Goal: Task Accomplishment & Management: Complete application form

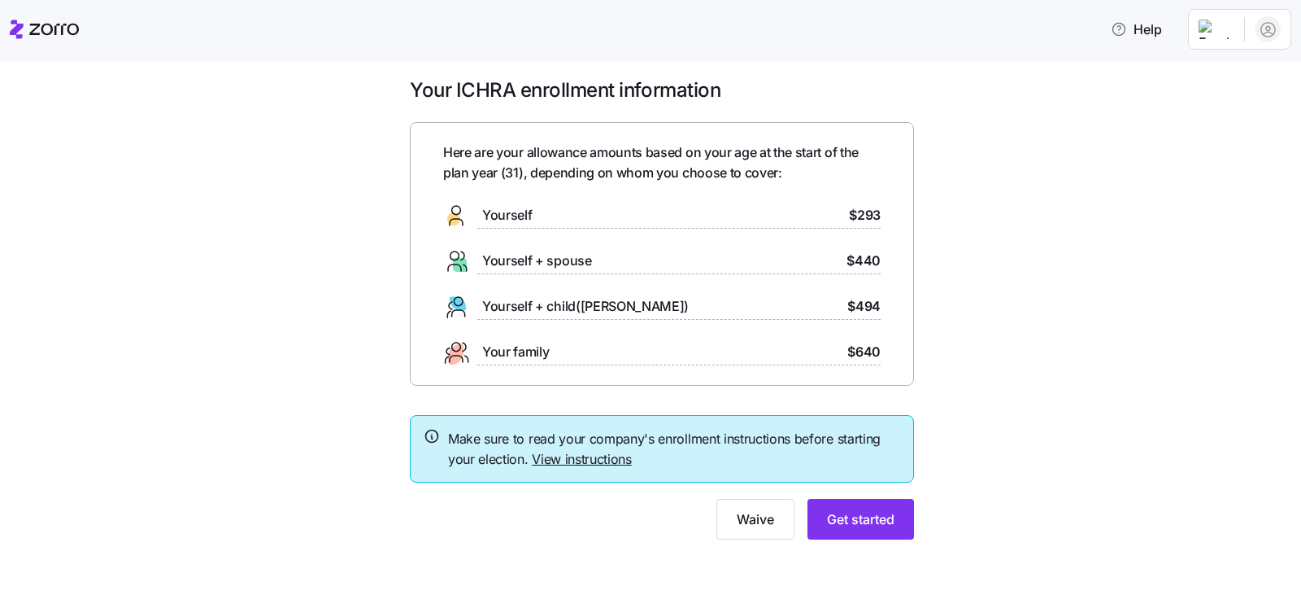
scroll to position [14, 0]
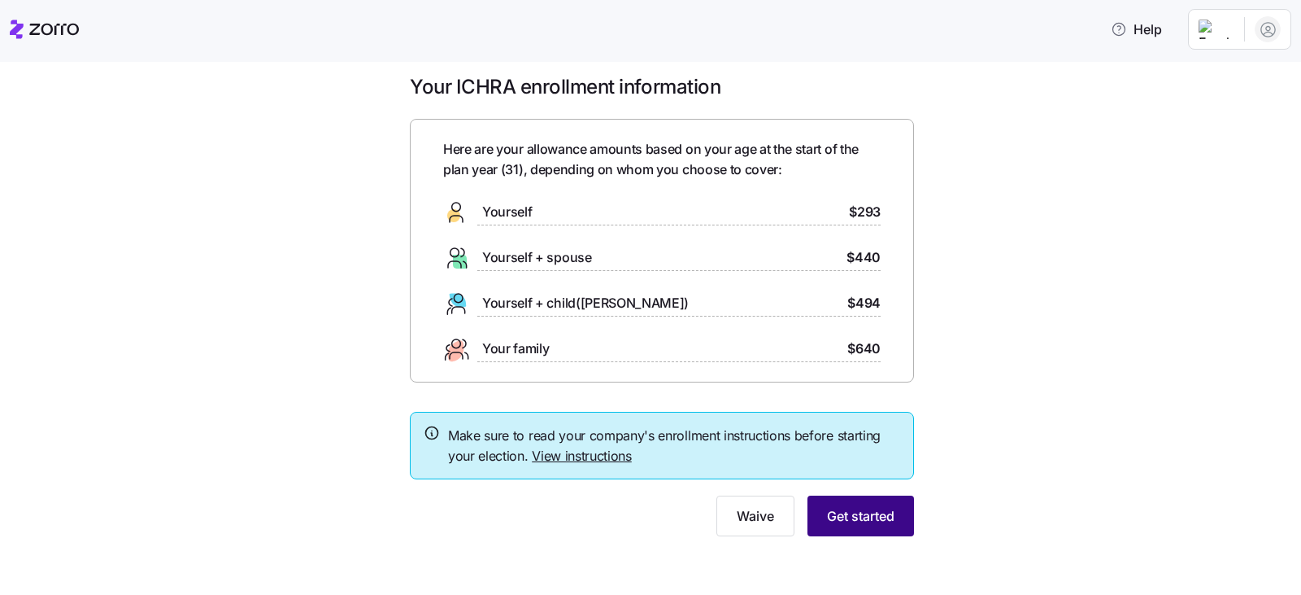
click at [869, 508] on span "Get started" at bounding box center [861, 516] width 68 height 20
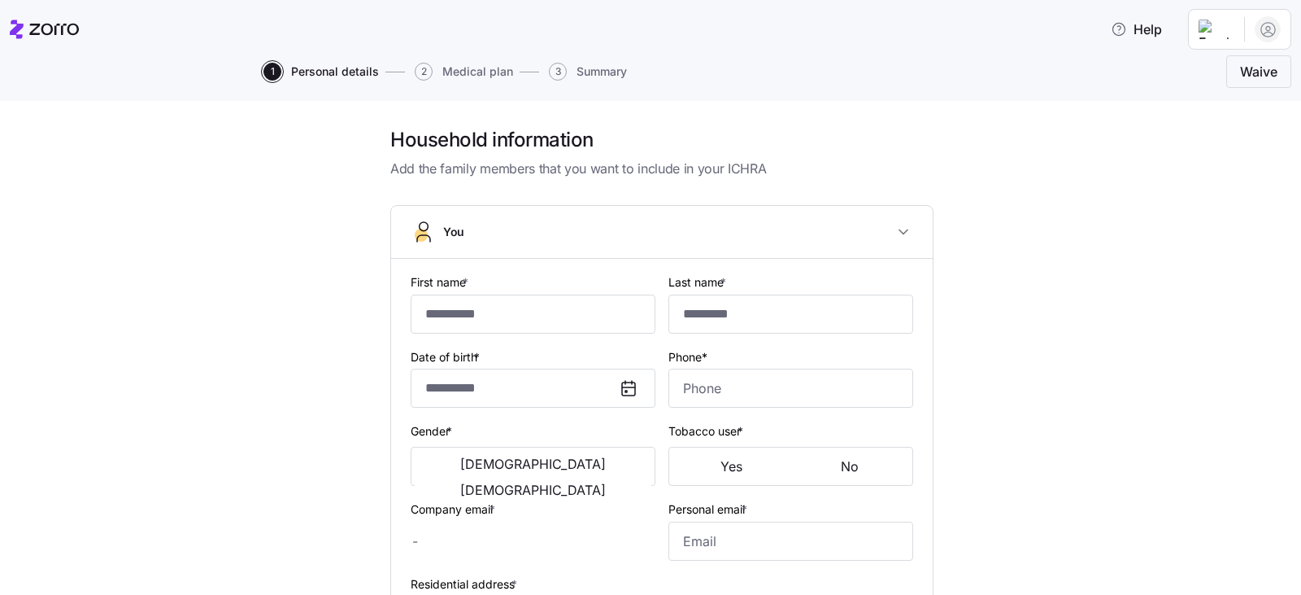
scroll to position [81, 0]
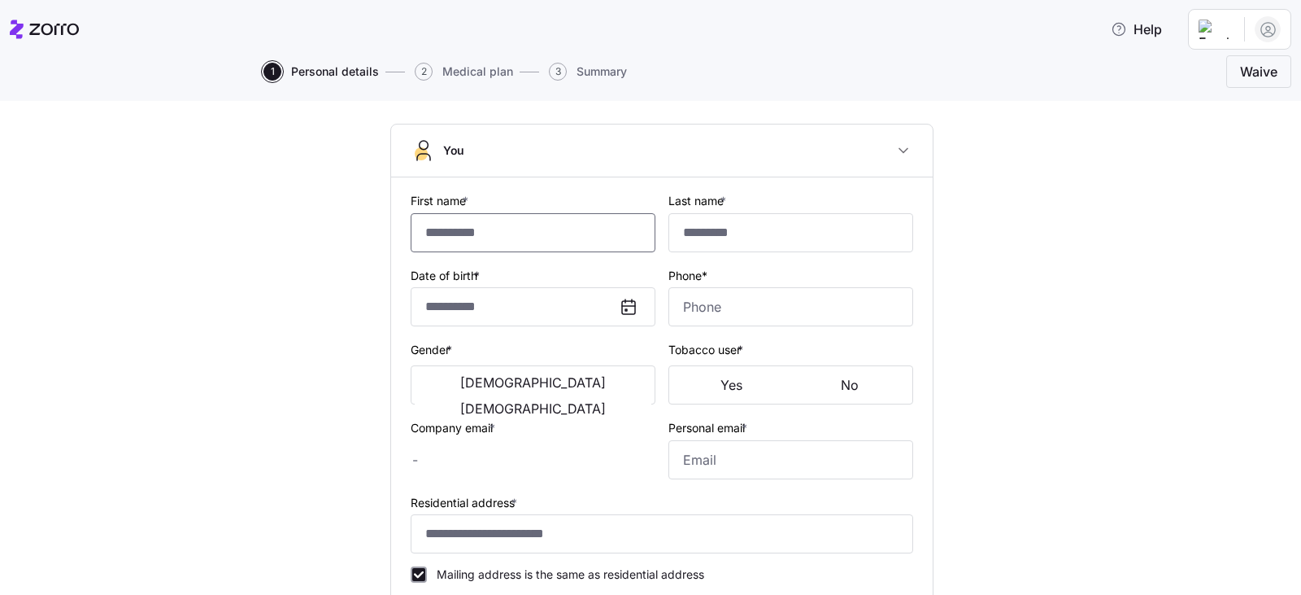
click at [441, 229] on input "First name *" at bounding box center [533, 232] width 245 height 39
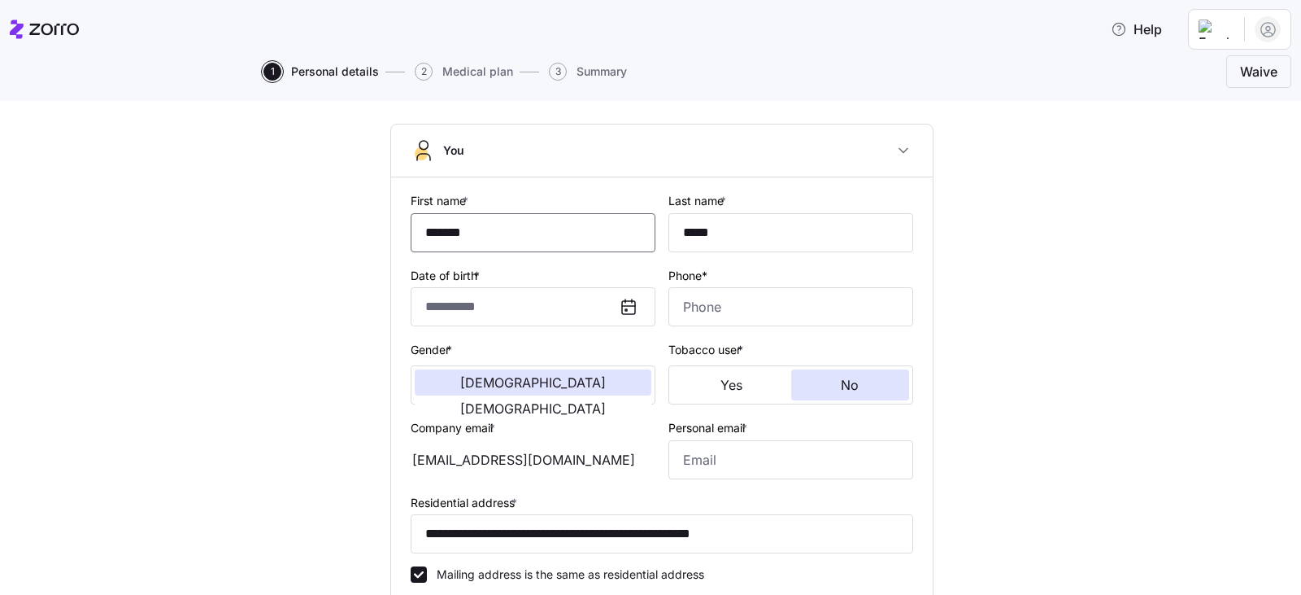
type input "*******"
type input "*****"
type input "[EMAIL_ADDRESS][DOMAIN_NAME]"
type input "**********"
checkbox input "true"
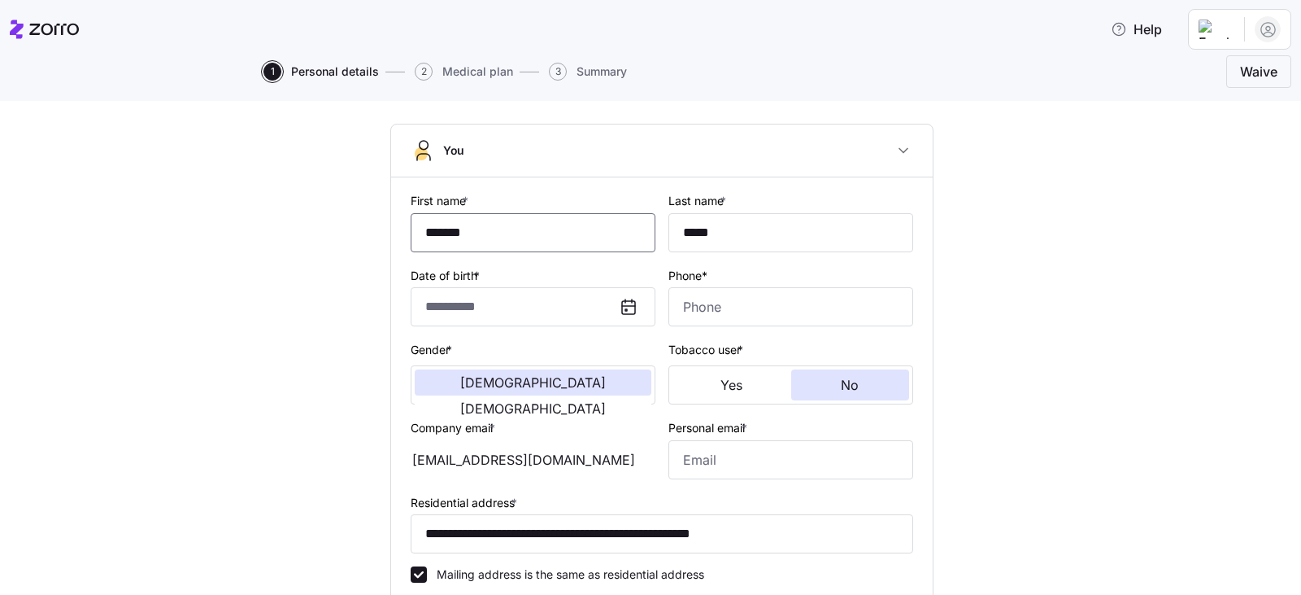
type input "**********"
click at [700, 300] on input "Phone*" at bounding box center [791, 306] width 245 height 39
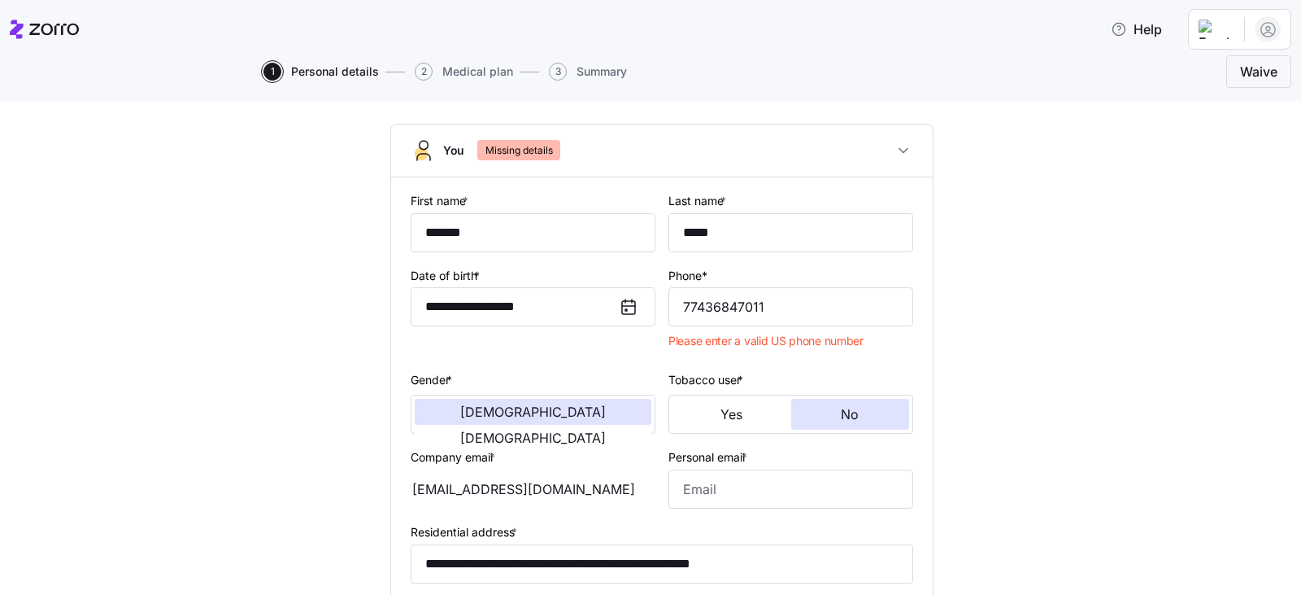
click at [240, 230] on div "**********" at bounding box center [662, 501] width 1233 height 910
click at [776, 287] on input "77436847011" at bounding box center [791, 306] width 245 height 39
type input "[PHONE_NUMBER]"
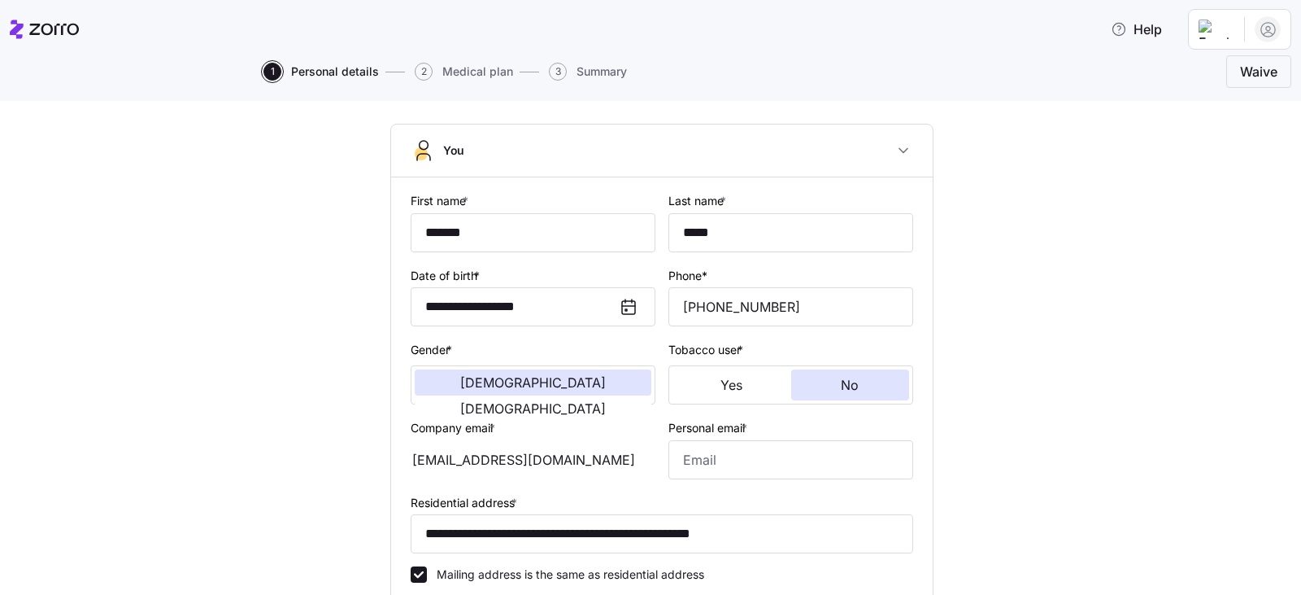
click at [1017, 330] on div "**********" at bounding box center [662, 486] width 1233 height 881
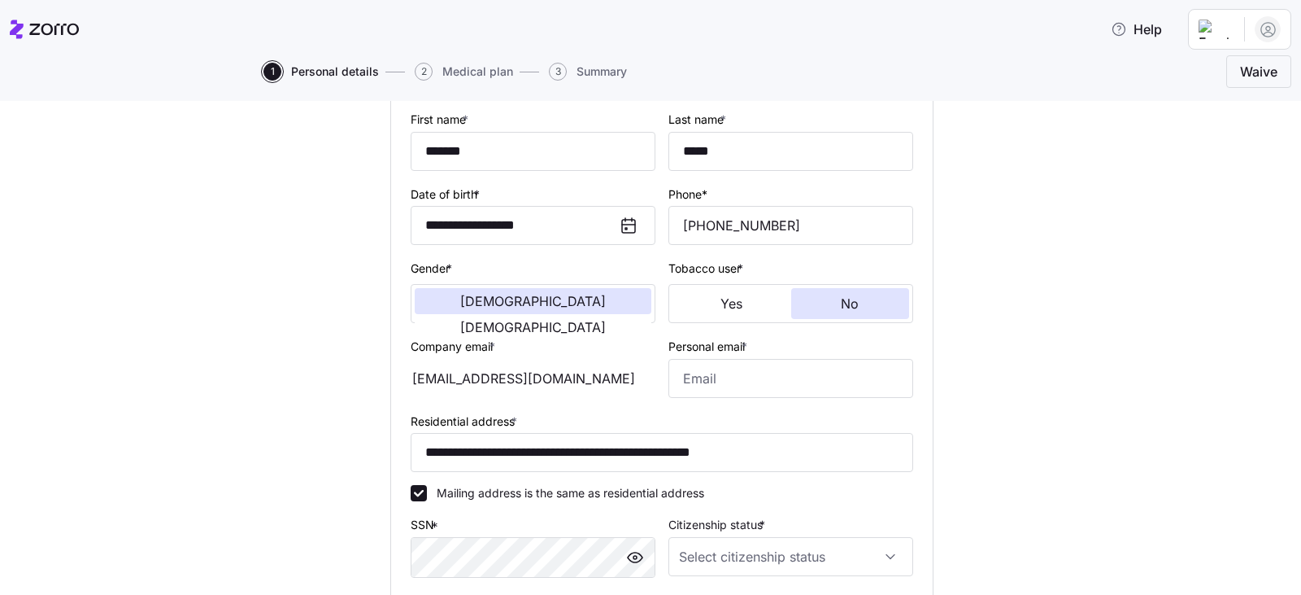
scroll to position [244, 0]
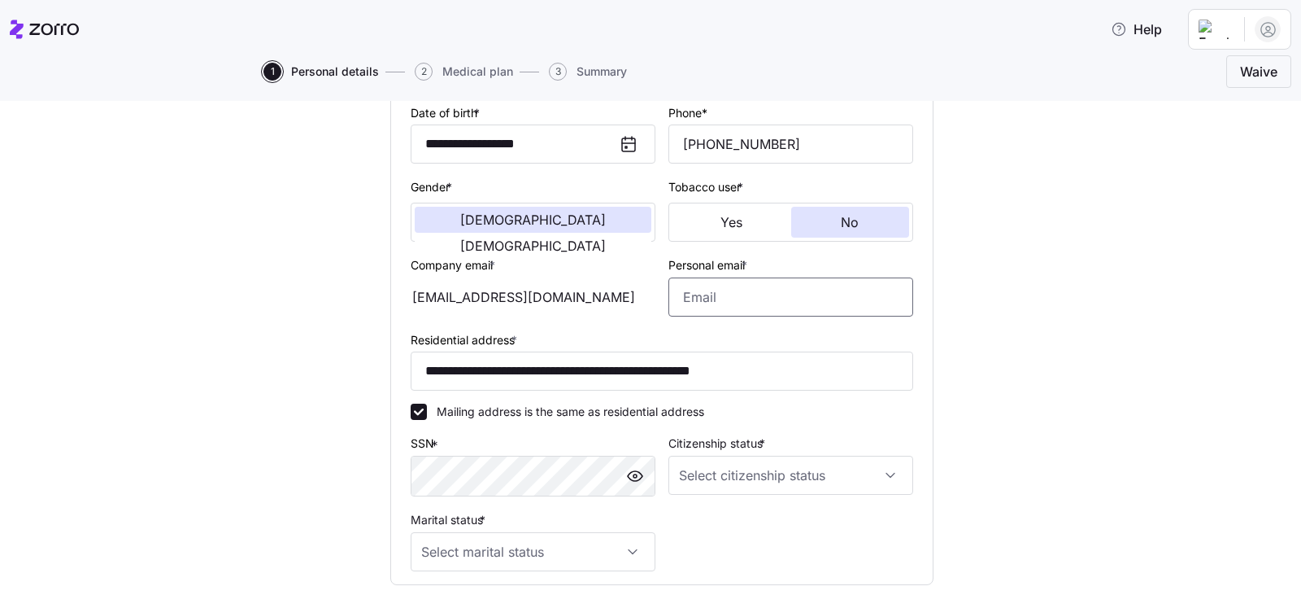
click at [714, 295] on input "Personal email *" at bounding box center [791, 296] width 245 height 39
type input "g"
type input "[EMAIL_ADDRESS][DOMAIN_NAME]"
click at [1022, 365] on div "**********" at bounding box center [662, 323] width 1233 height 881
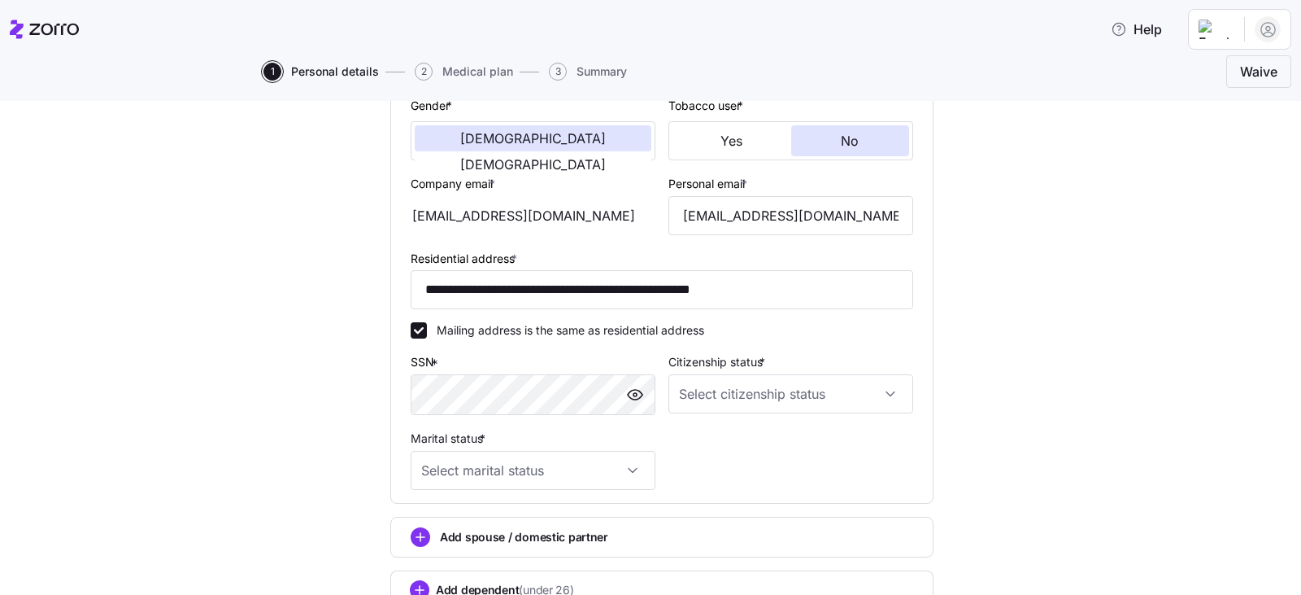
scroll to position [407, 0]
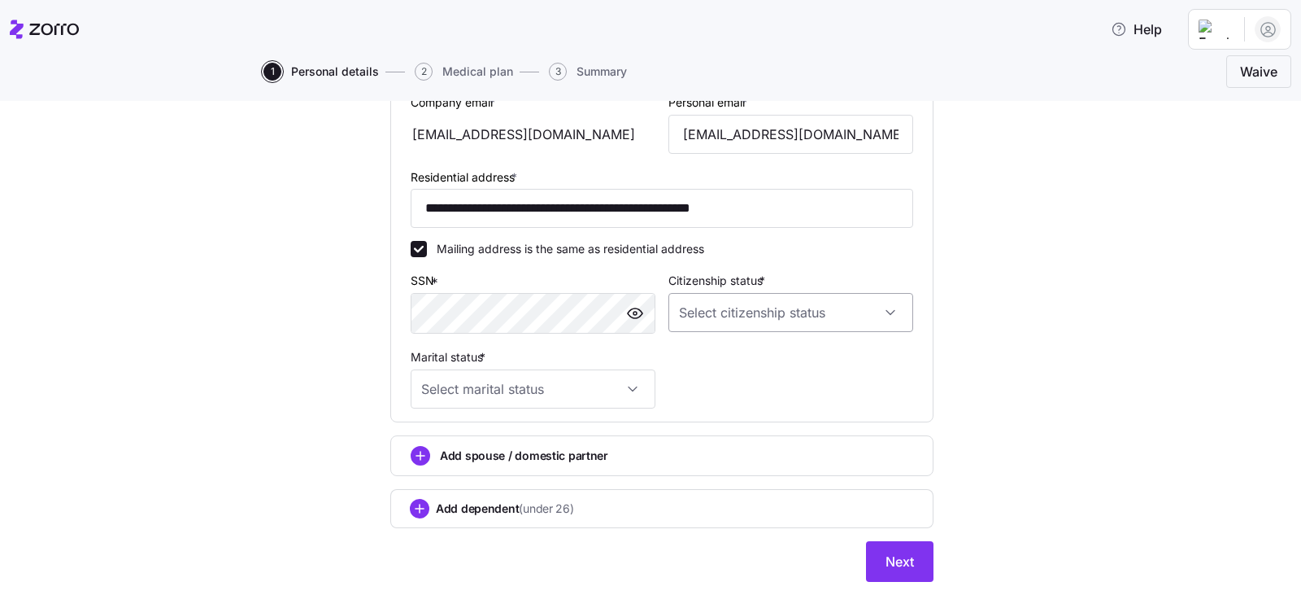
click at [794, 326] on input "Citizenship status *" at bounding box center [791, 312] width 245 height 39
click at [759, 354] on div "[DEMOGRAPHIC_DATA] citizen" at bounding box center [785, 362] width 232 height 34
type input "[DEMOGRAPHIC_DATA] citizen"
click at [588, 382] on input "Marital status *" at bounding box center [533, 388] width 245 height 39
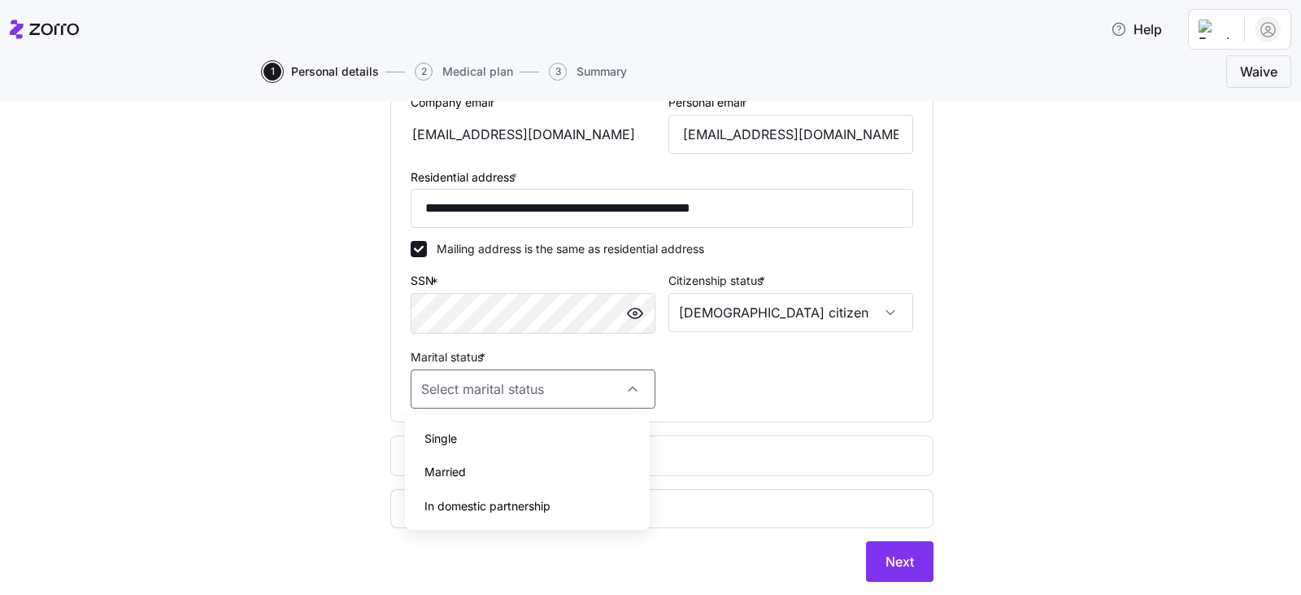
drag, startPoint x: 521, startPoint y: 435, endPoint x: 517, endPoint y: 472, distance: 36.7
click at [517, 472] on div "Single Married In domestic partnership" at bounding box center [528, 472] width 232 height 102
click at [517, 472] on div "Married" at bounding box center [528, 472] width 232 height 34
type input "Married"
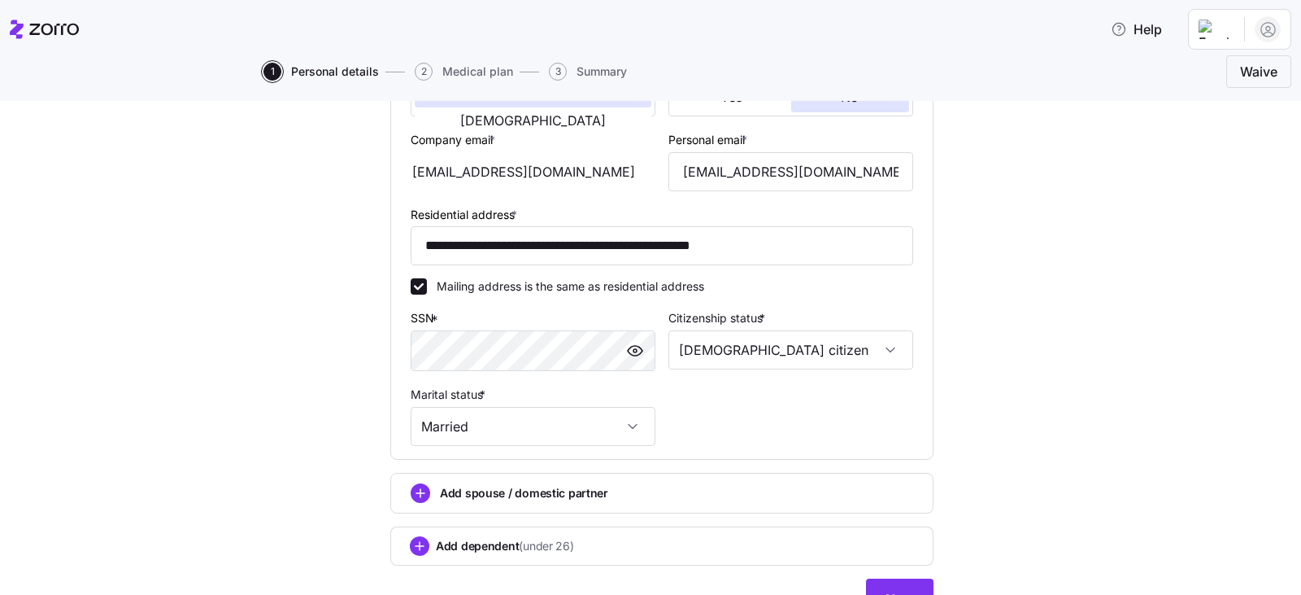
scroll to position [452, 0]
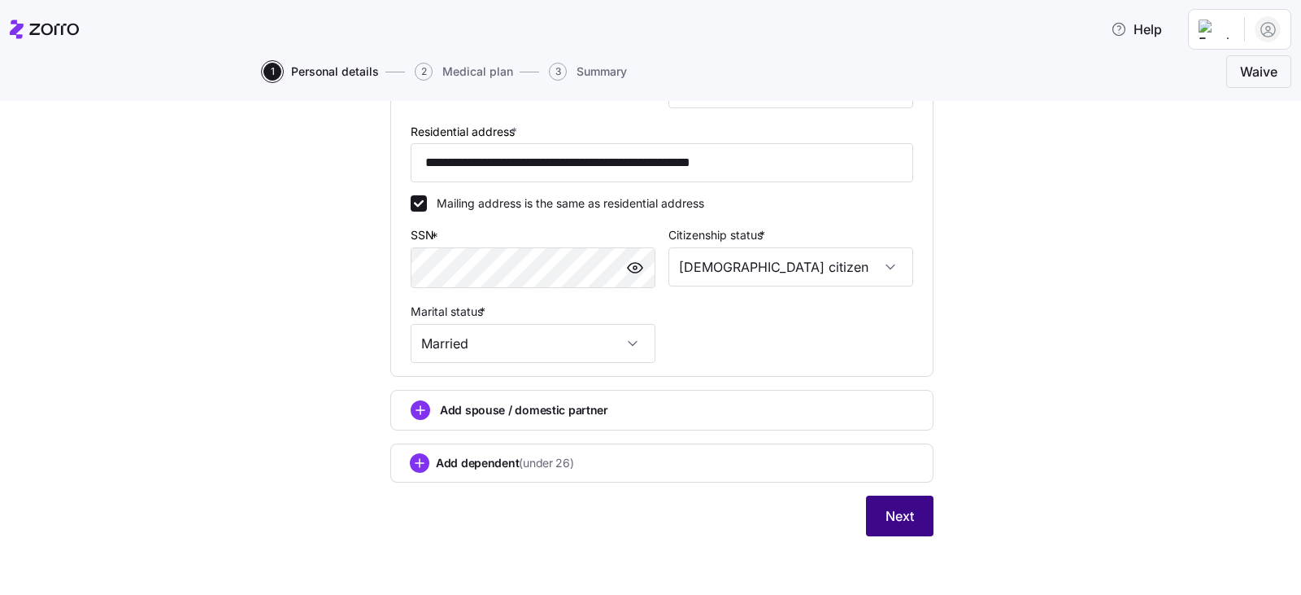
click at [909, 516] on button "Next" at bounding box center [900, 515] width 68 height 41
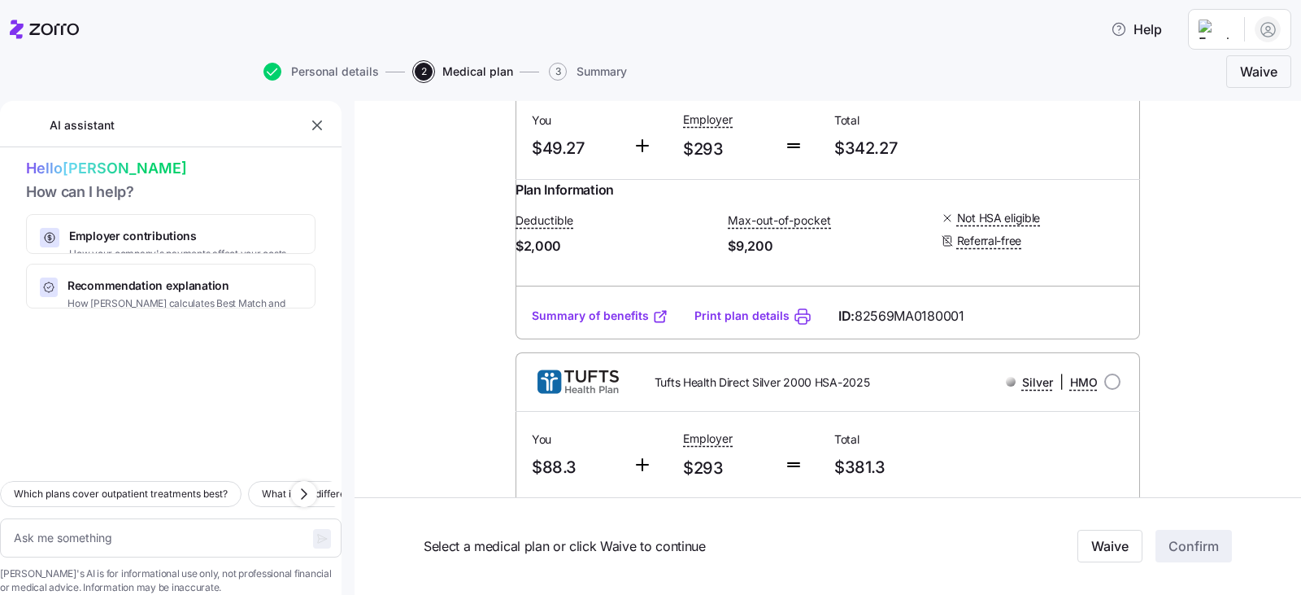
scroll to position [895, 0]
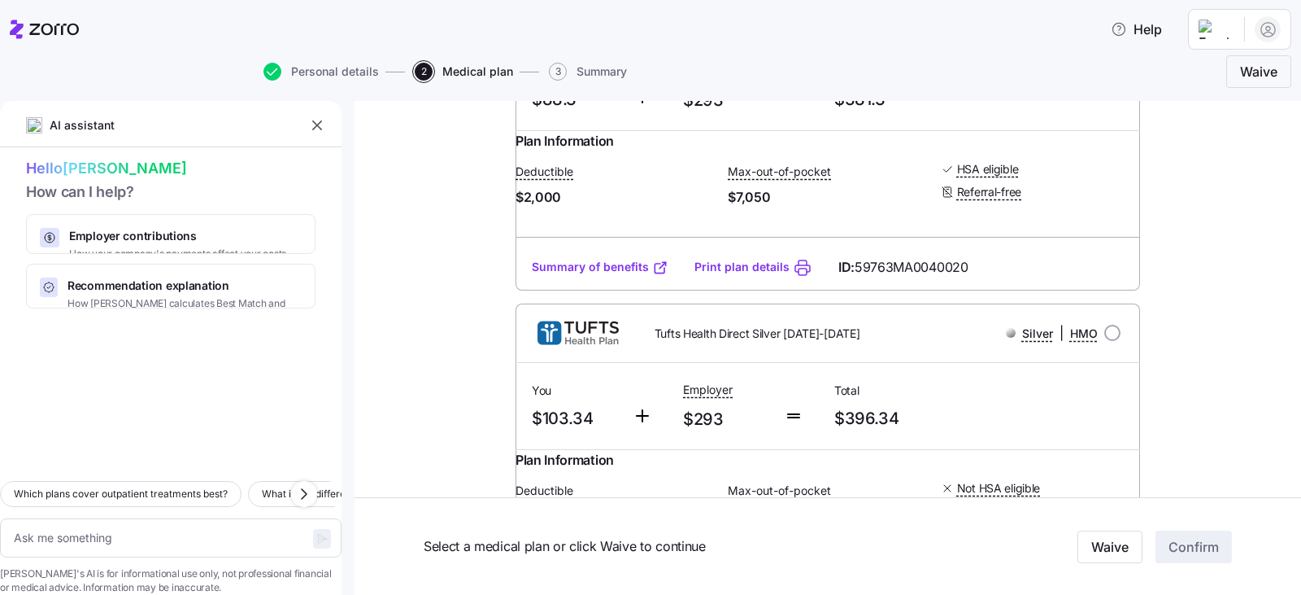
type textarea "x"
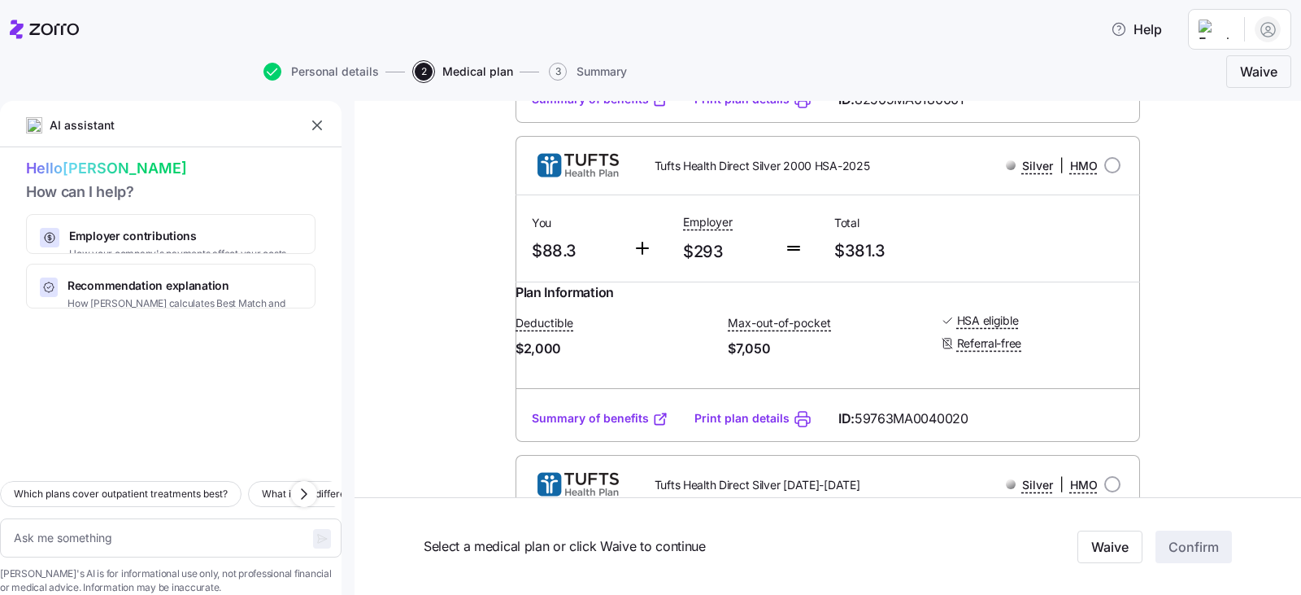
scroll to position [1220, 0]
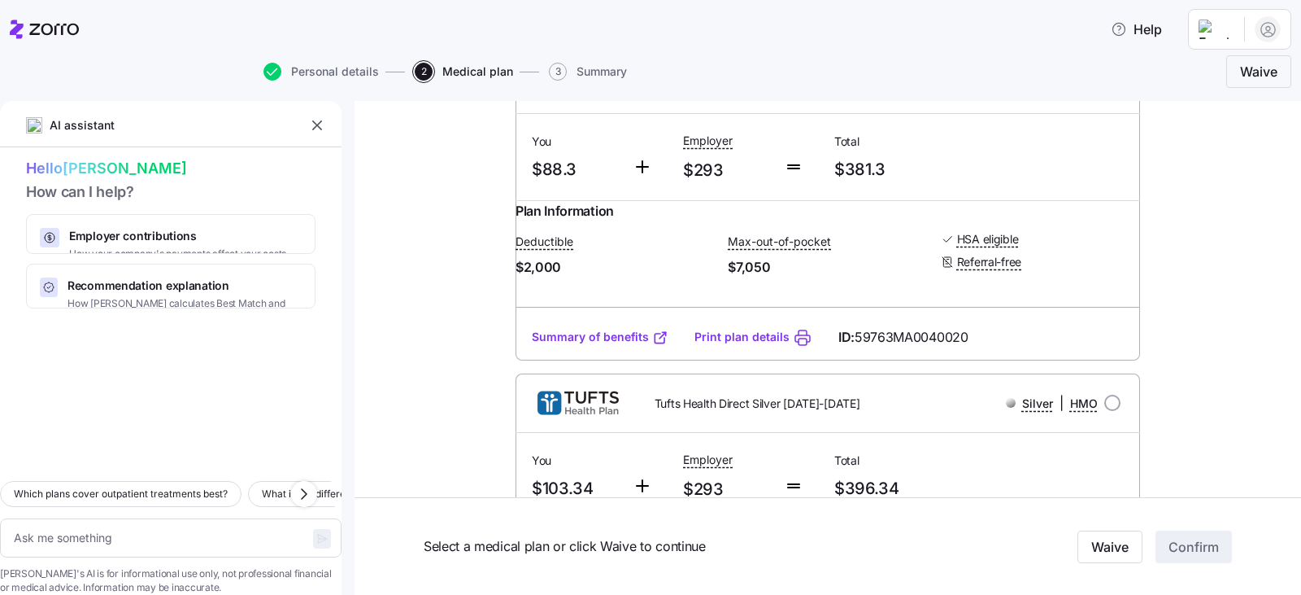
click at [1108, 92] on input "radio" at bounding box center [1113, 84] width 16 height 16
radio input "true"
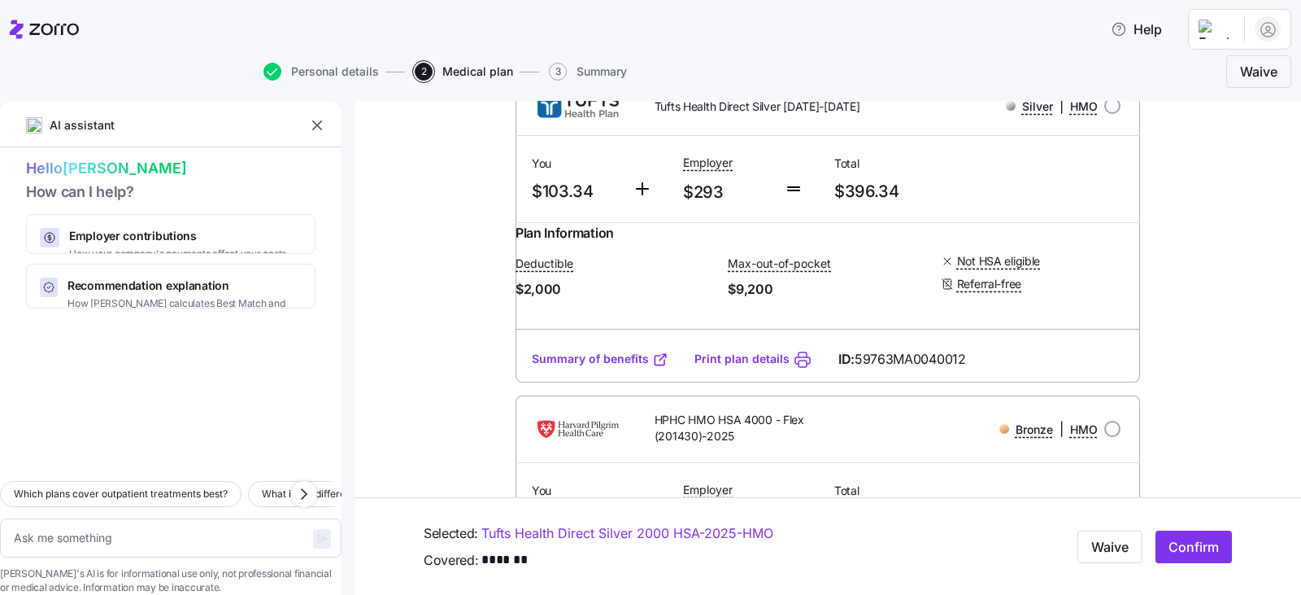
scroll to position [1545, 0]
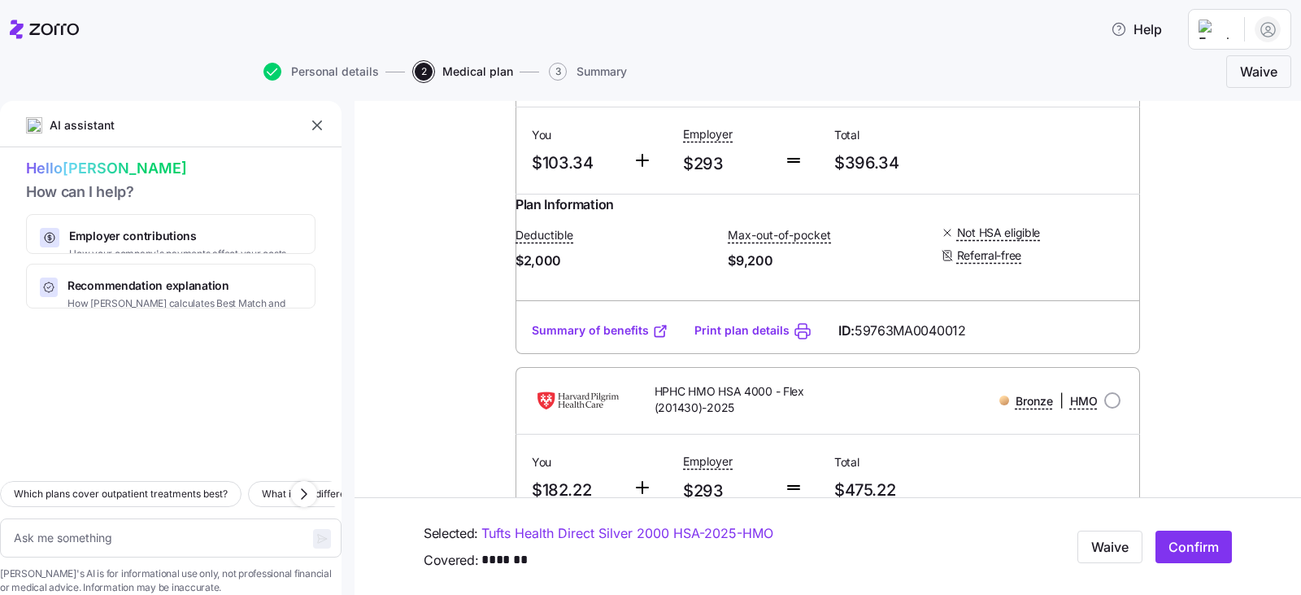
click at [625, 338] on link "Summary of benefits" at bounding box center [600, 330] width 137 height 16
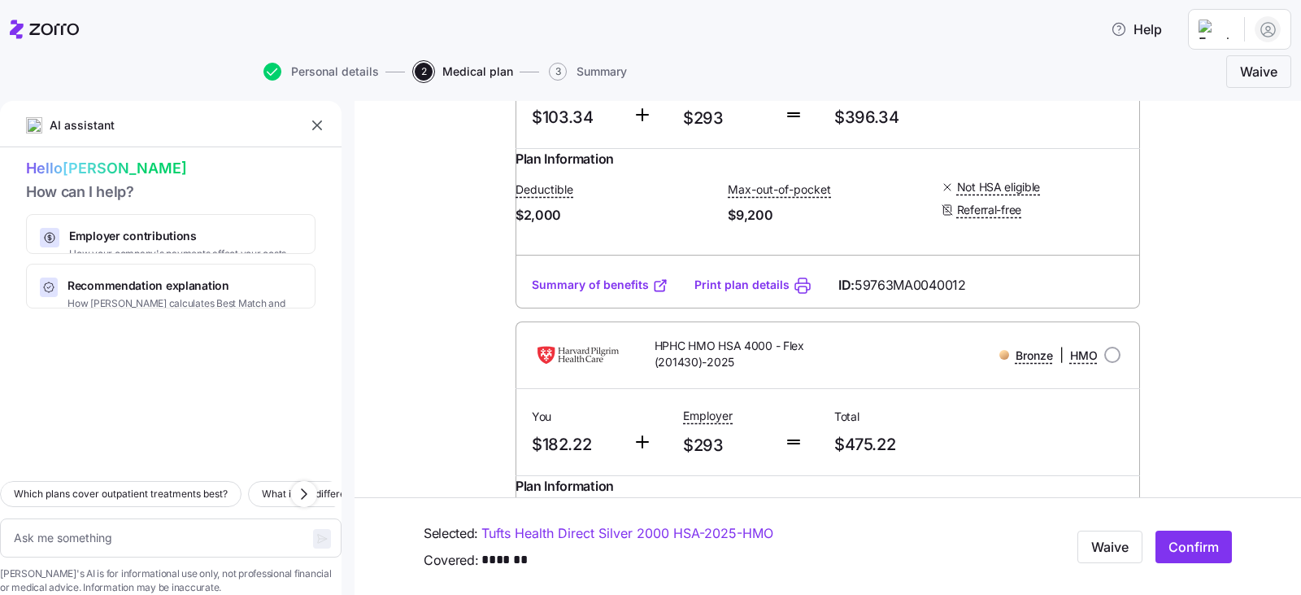
scroll to position [1627, 0]
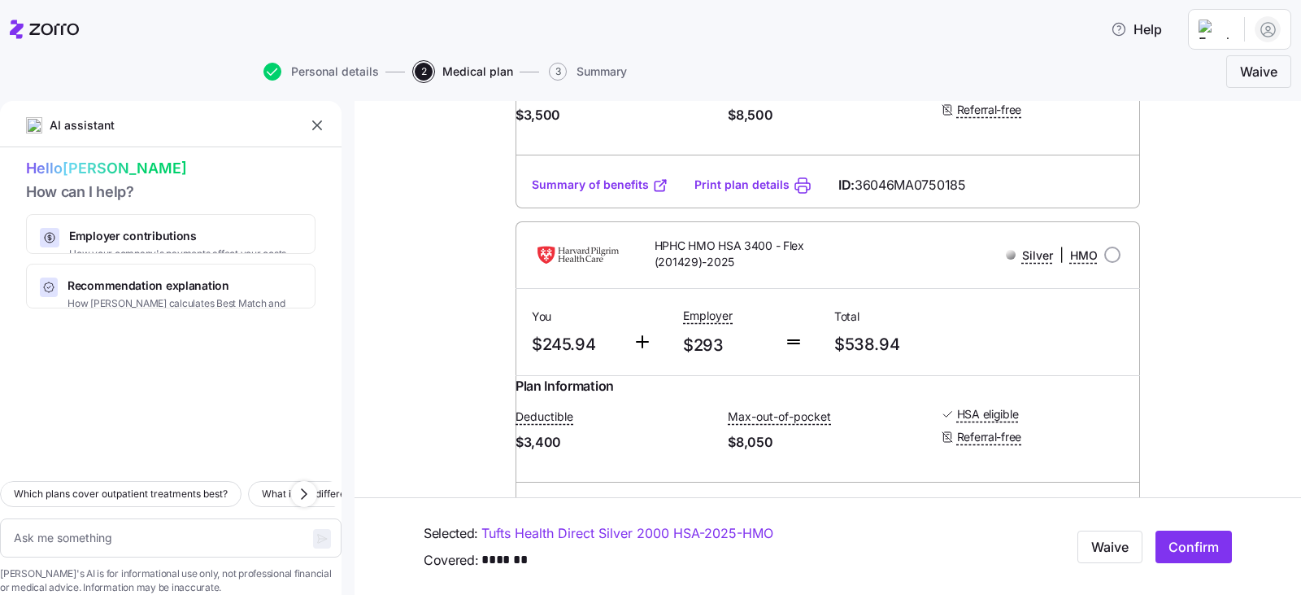
type textarea "x"
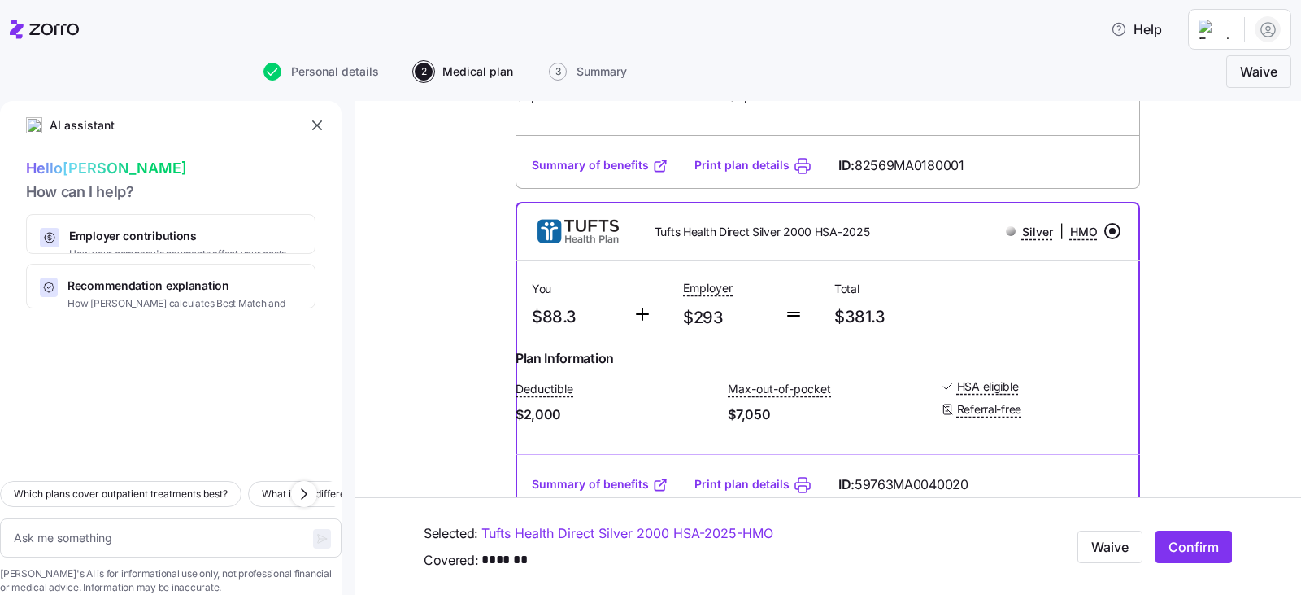
scroll to position [1139, 0]
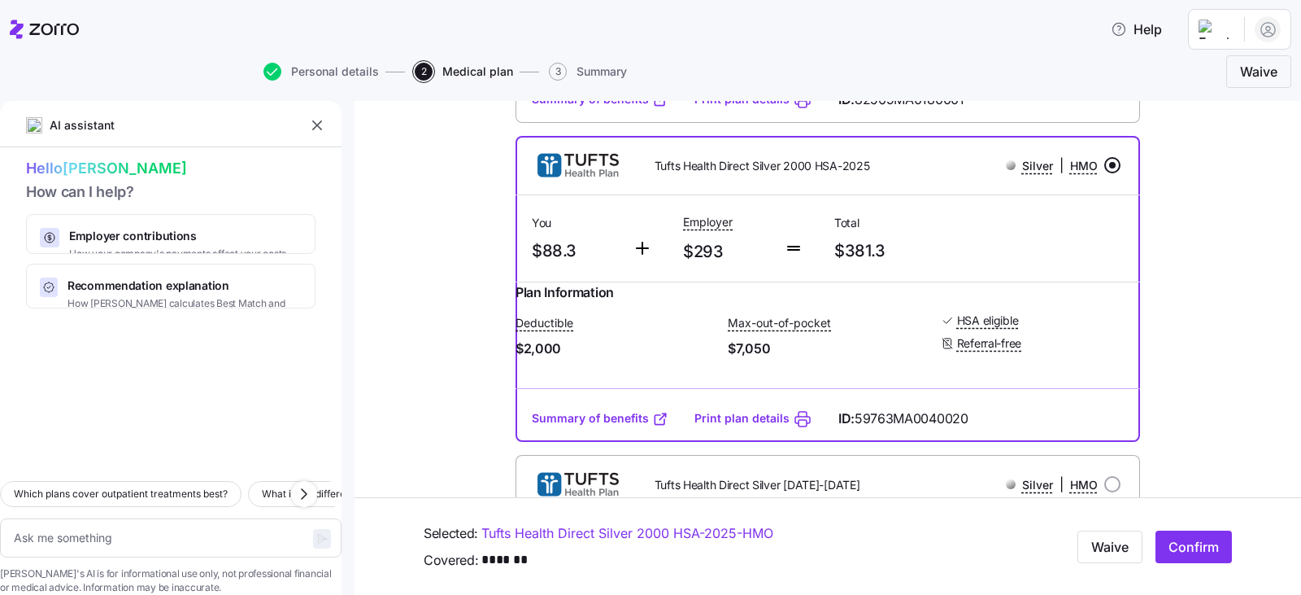
click at [1105, 173] on input "radio" at bounding box center [1113, 165] width 16 height 16
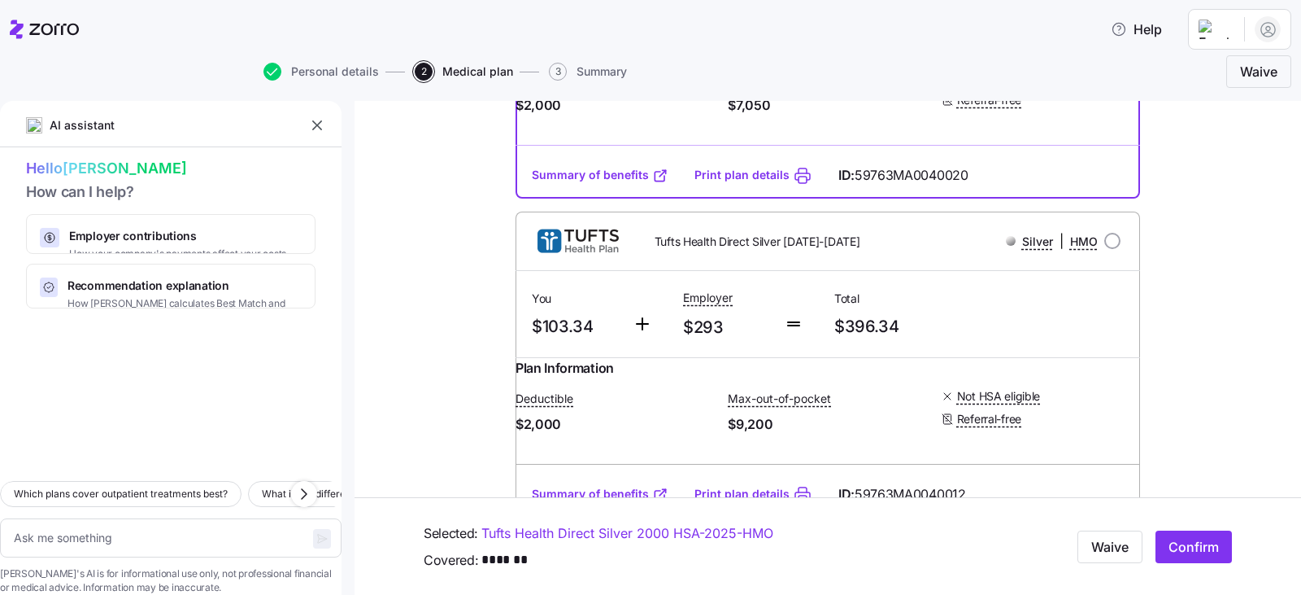
scroll to position [1383, 0]
click at [1105, 248] on input "radio" at bounding box center [1113, 240] width 16 height 16
radio input "true"
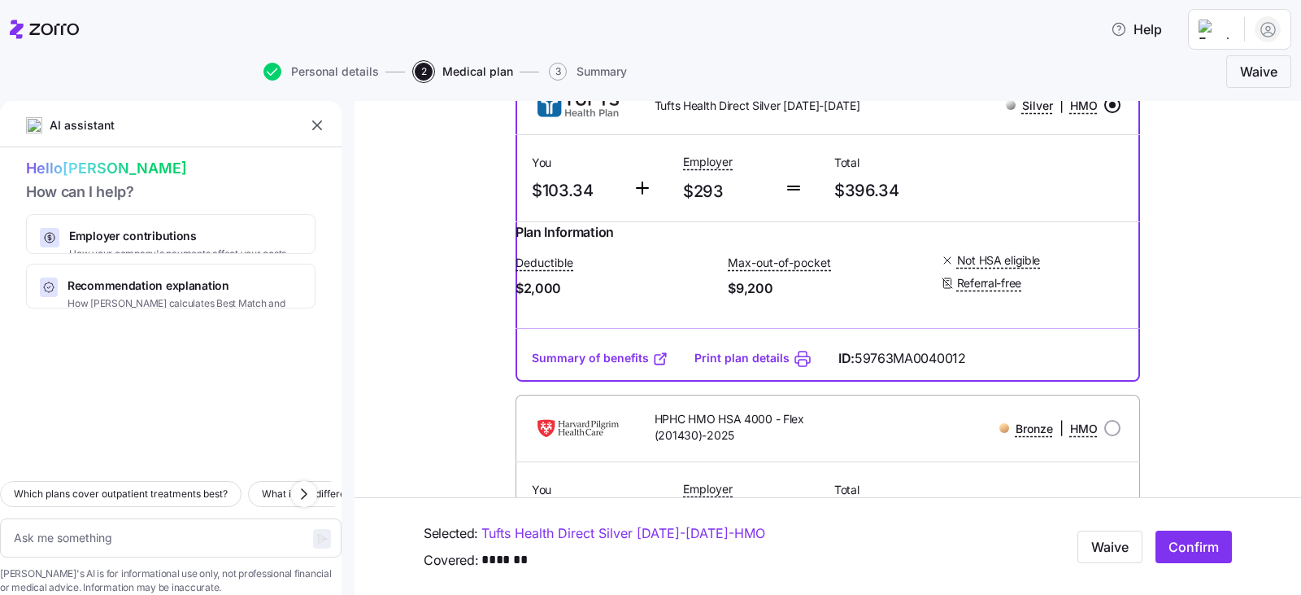
scroll to position [1545, 0]
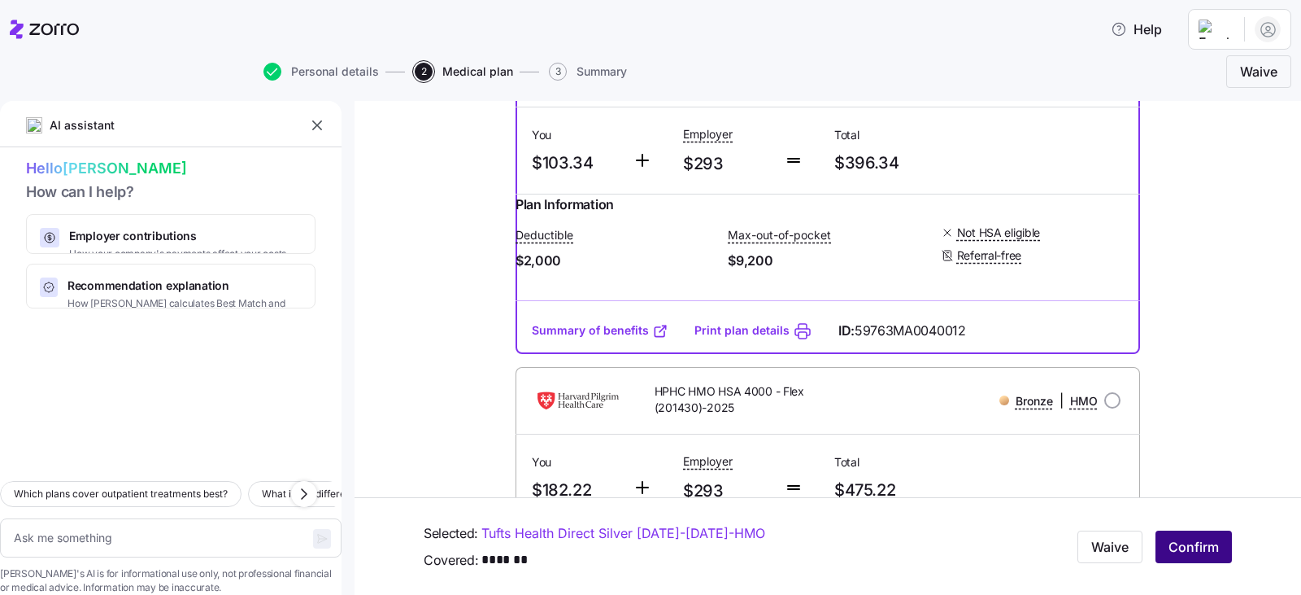
click at [1192, 547] on span "Confirm" at bounding box center [1194, 547] width 50 height 20
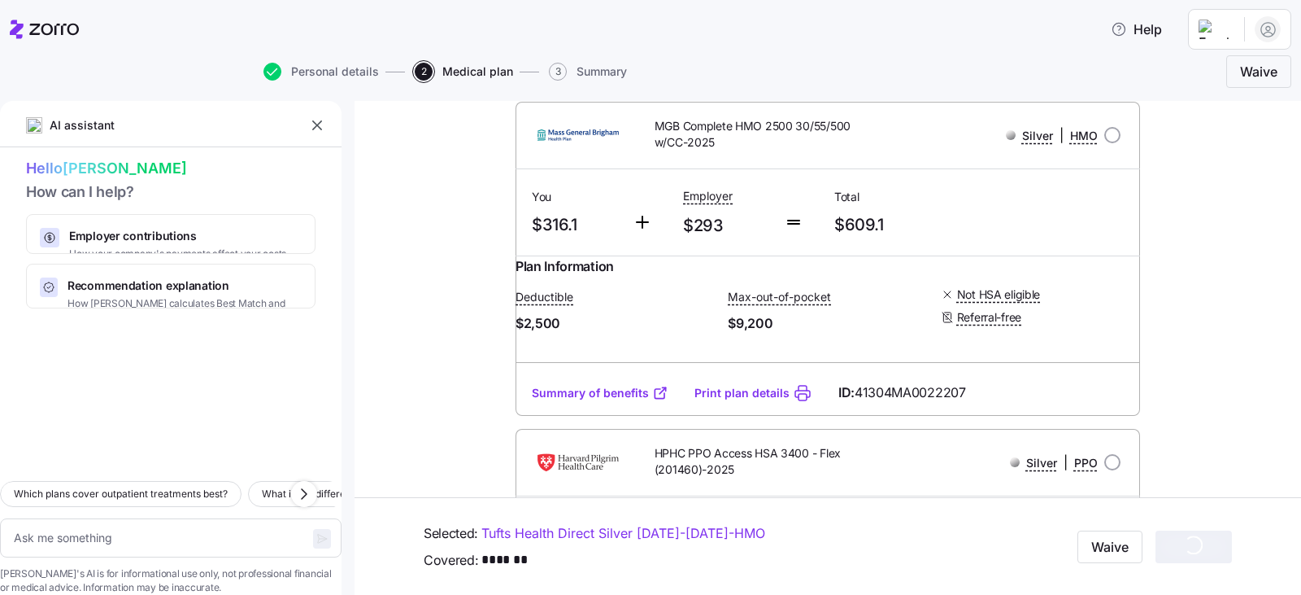
scroll to position [3763, 0]
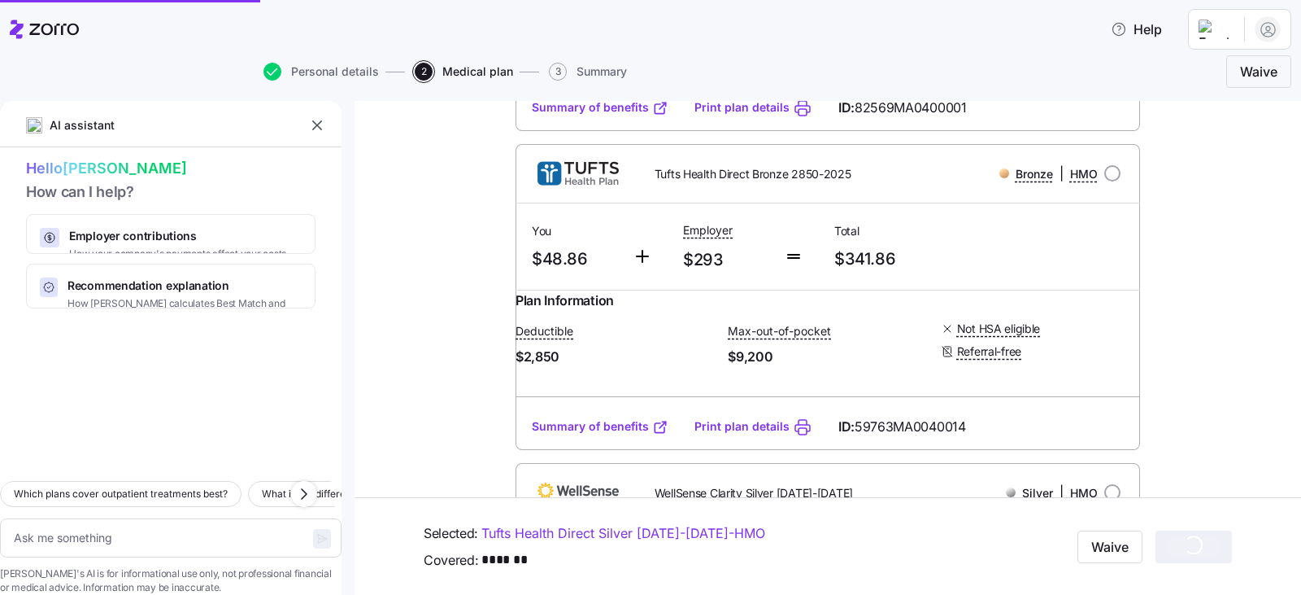
type textarea "x"
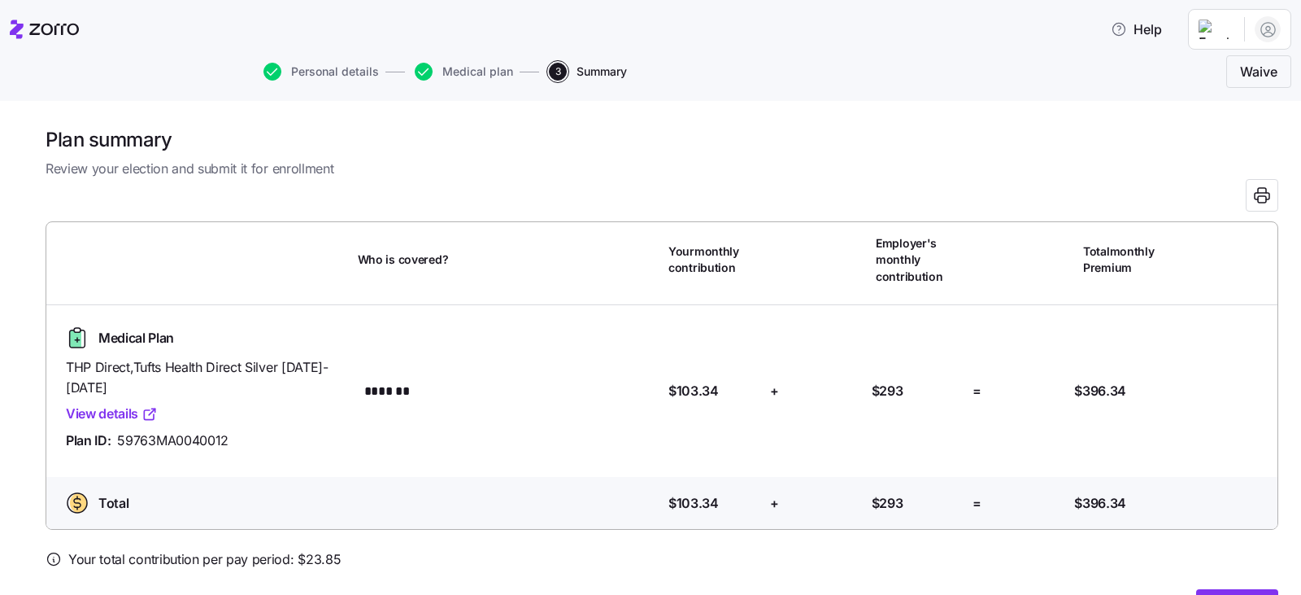
scroll to position [54, 0]
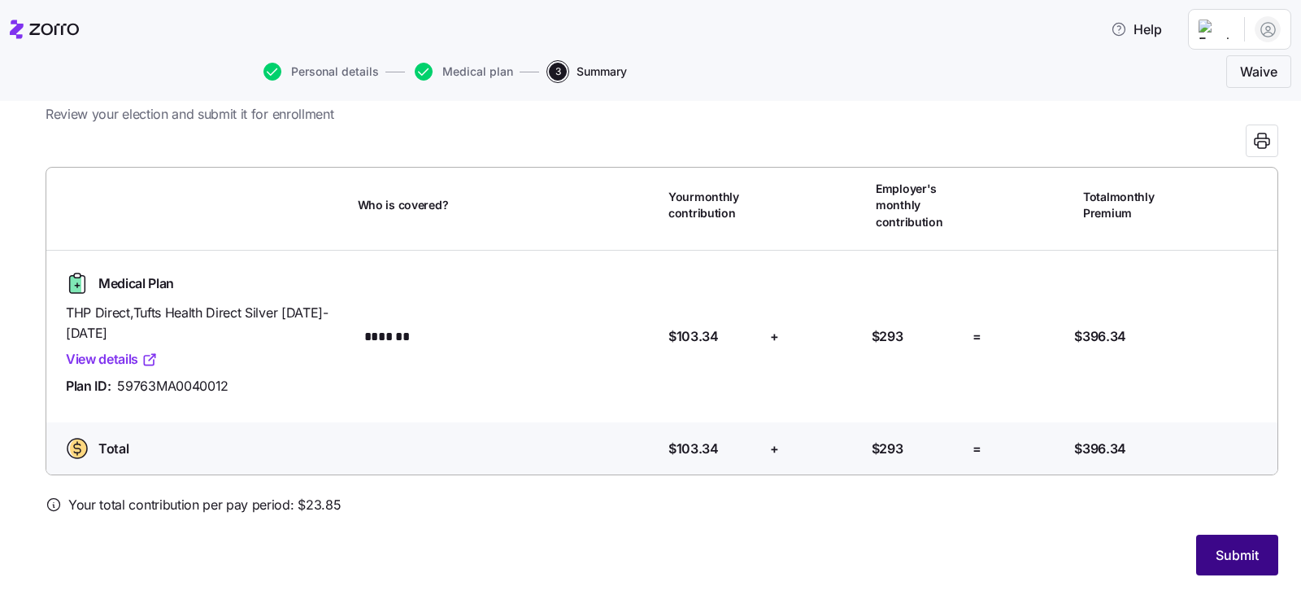
click at [1218, 547] on span "Submit" at bounding box center [1237, 555] width 43 height 20
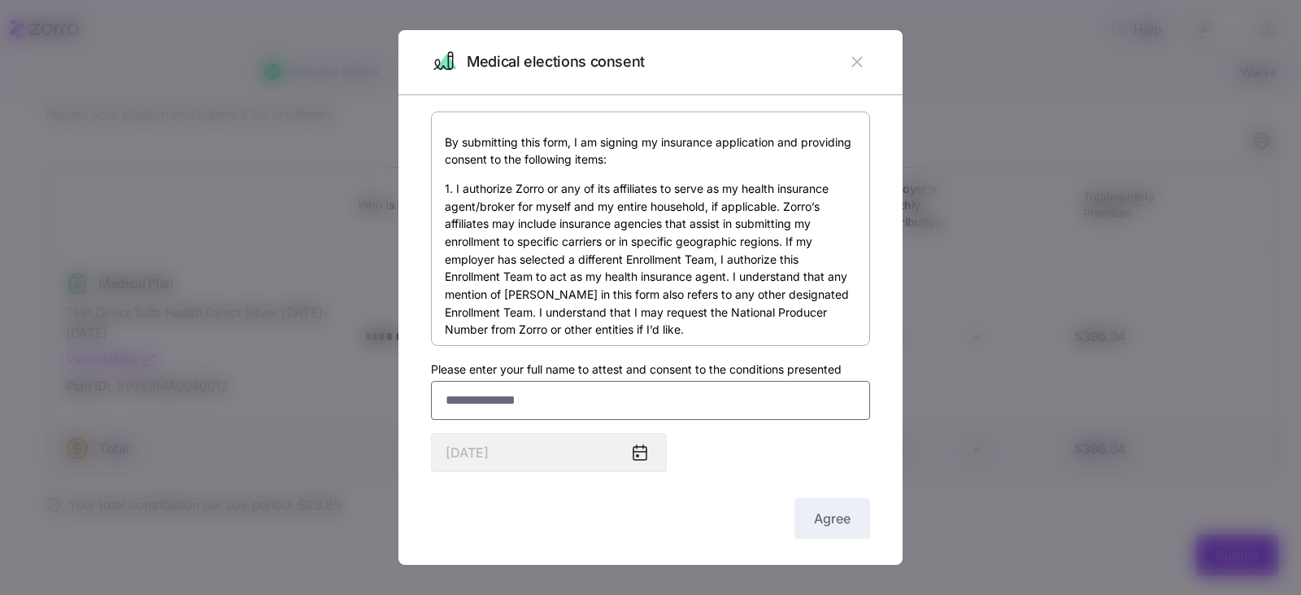
click at [547, 392] on input "Please enter your full name to attest and consent to the conditions presented" at bounding box center [650, 400] width 439 height 39
type input "**********"
click at [827, 519] on span "Agree" at bounding box center [832, 518] width 37 height 20
